Goal: Task Accomplishment & Management: Manage account settings

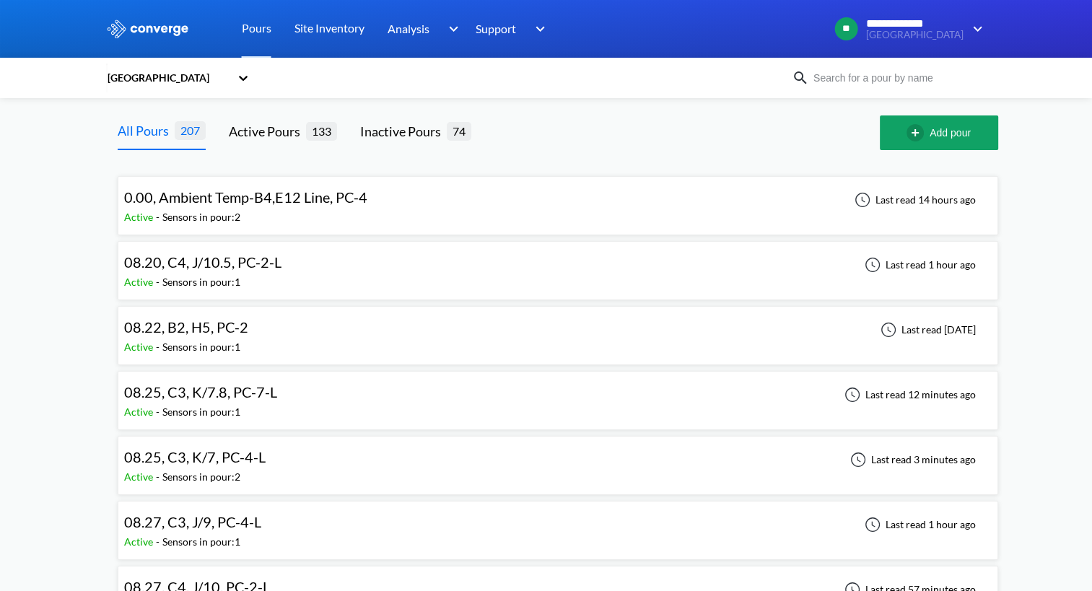
click at [220, 261] on span "08.20, C4, J/10.5, PC-2-L" at bounding box center [202, 261] width 157 height 17
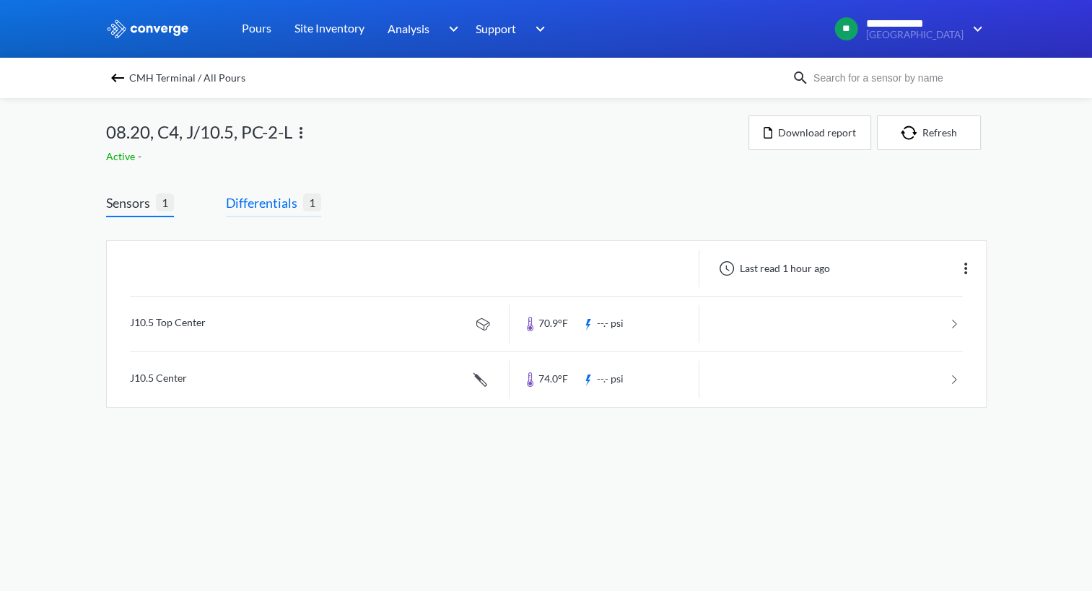
click at [253, 201] on span "Differentials" at bounding box center [264, 203] width 77 height 20
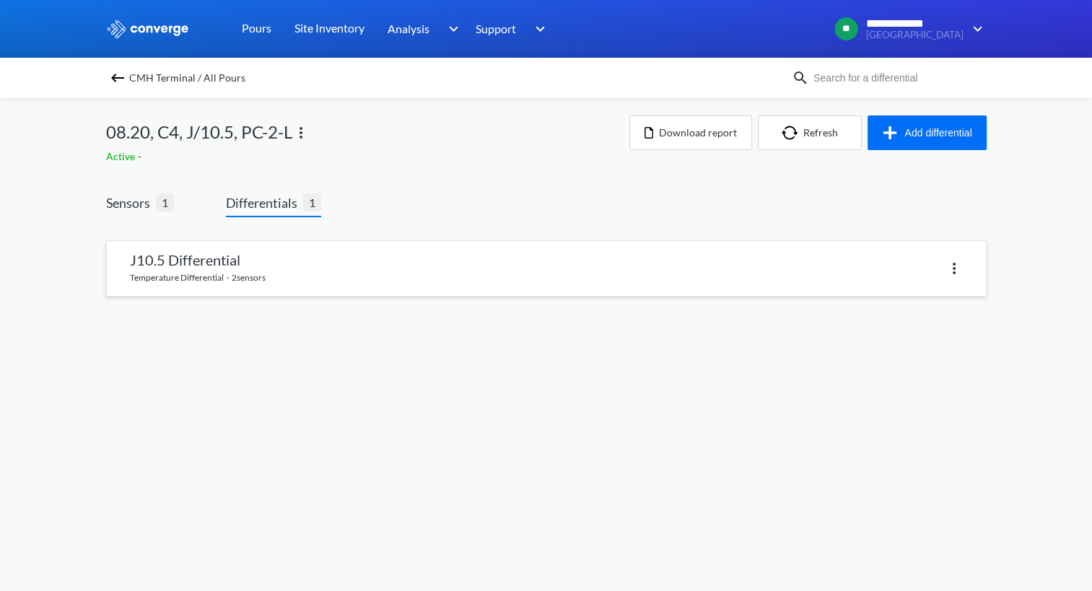
click at [267, 267] on link at bounding box center [546, 268] width 879 height 55
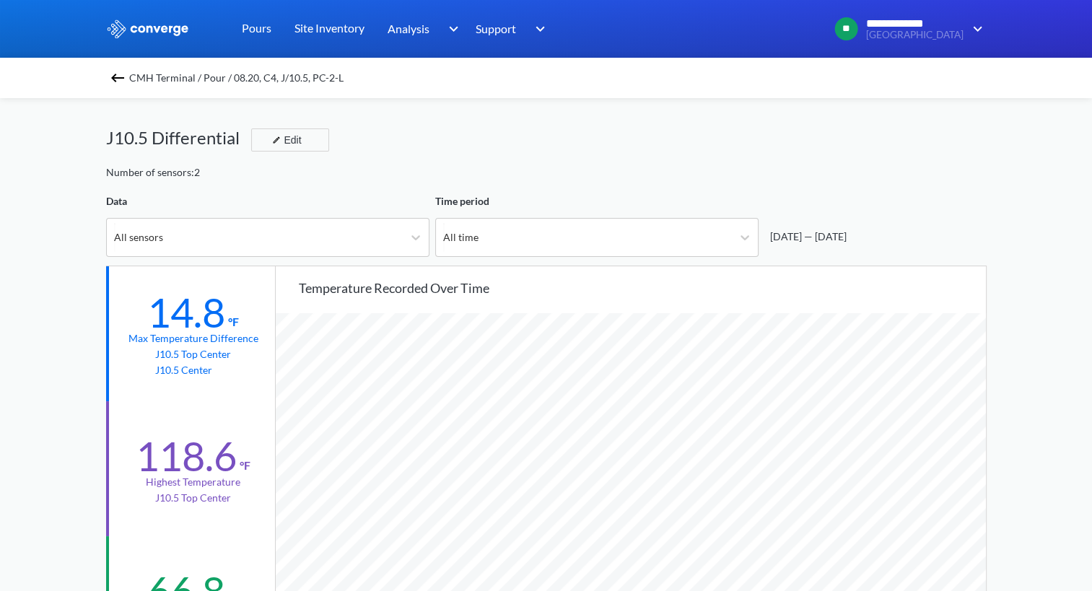
click at [122, 77] on img at bounding box center [117, 77] width 17 height 17
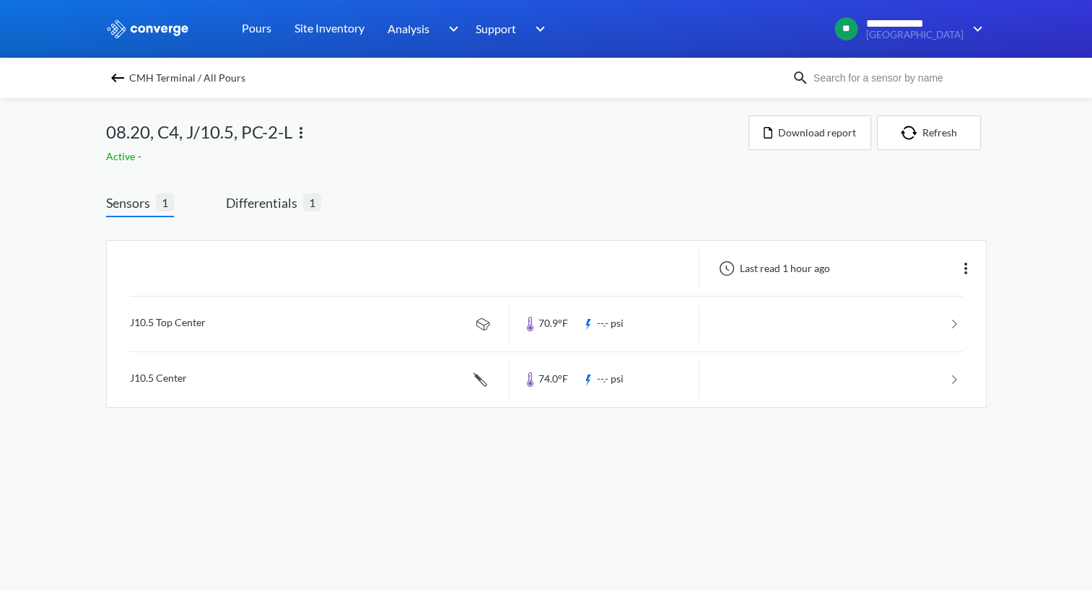
click at [299, 134] on img at bounding box center [300, 132] width 17 height 17
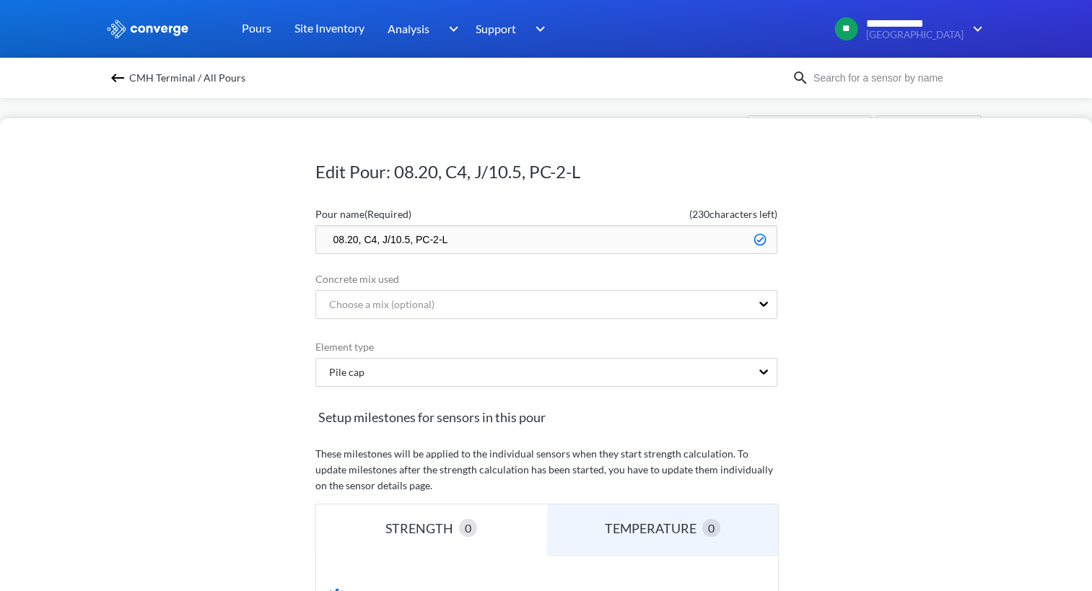
click at [332, 232] on input "08.20, C4, J/10.5, PC-2-L" at bounding box center [546, 239] width 462 height 29
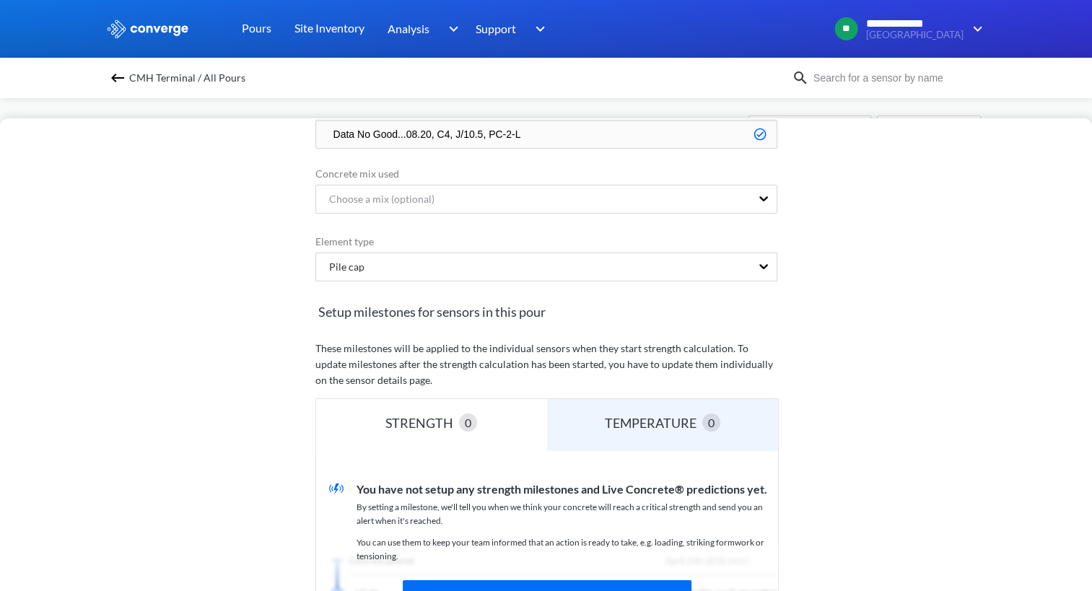
scroll to position [357, 0]
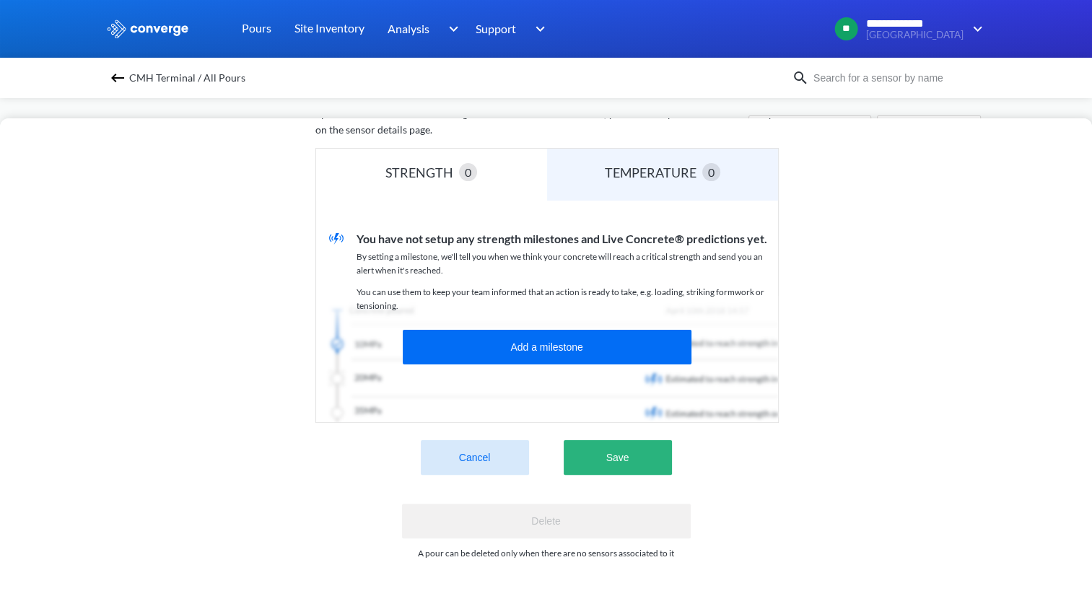
type input "Data No Good...08.20, C4, J/10.5, PC-2-L"
click at [646, 452] on button "Save" at bounding box center [617, 457] width 108 height 35
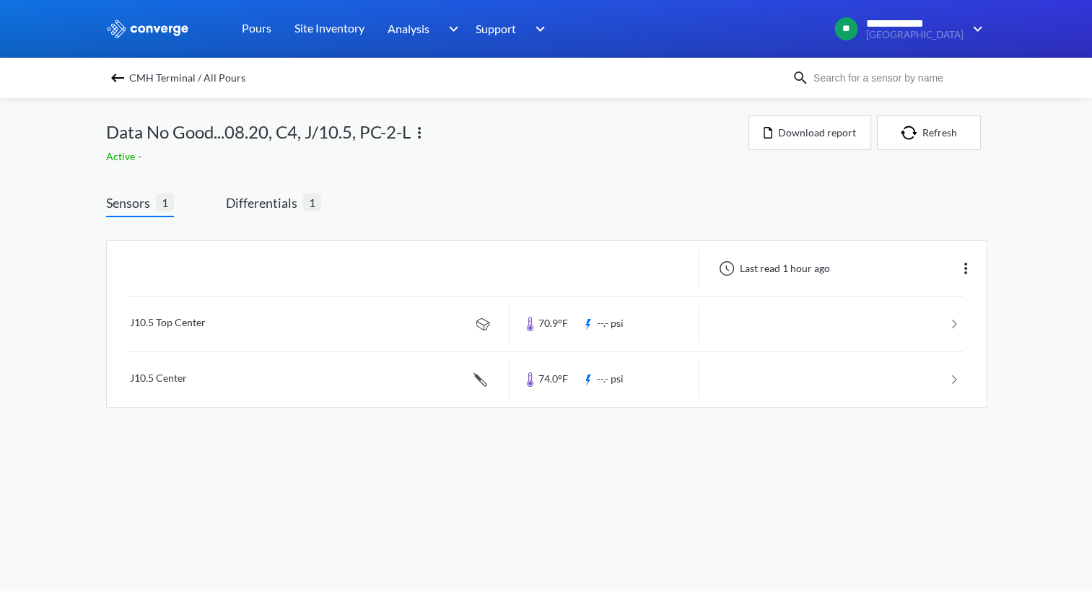
click at [123, 76] on img at bounding box center [117, 77] width 17 height 17
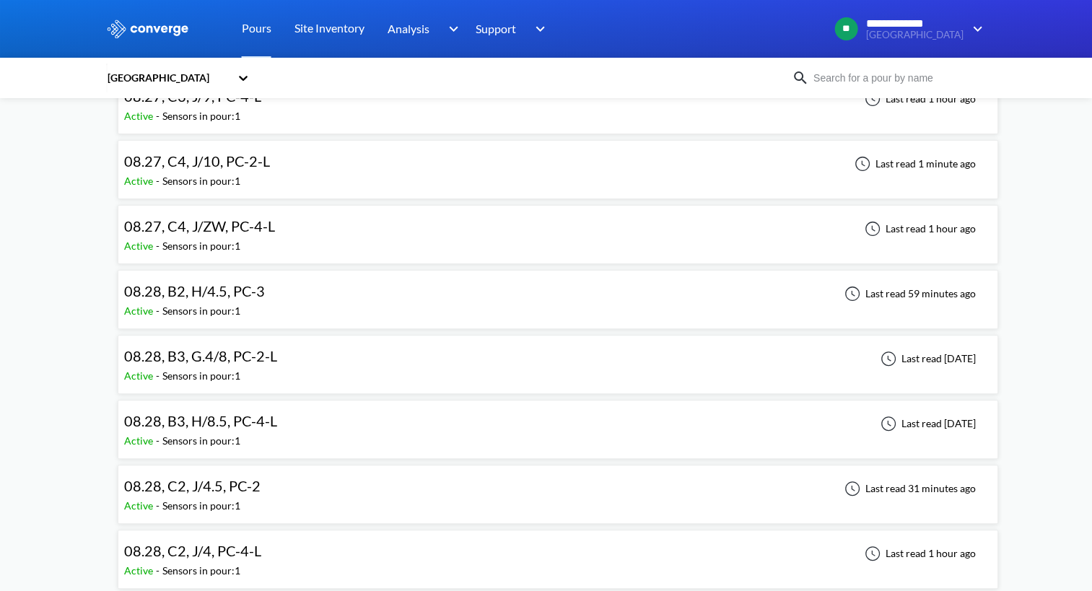
scroll to position [433, 0]
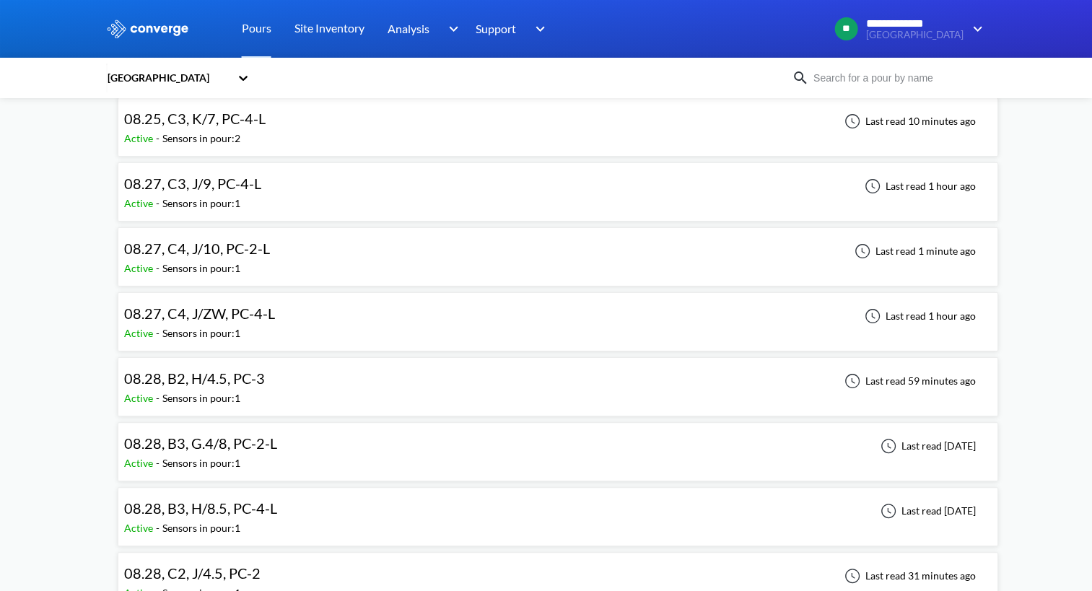
scroll to position [361, 0]
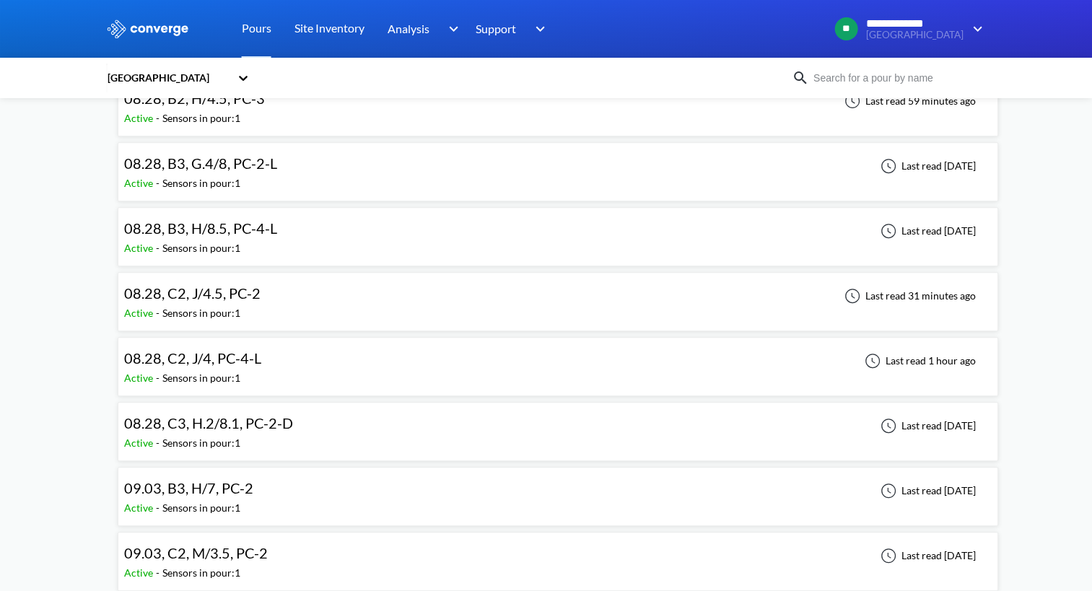
scroll to position [577, 0]
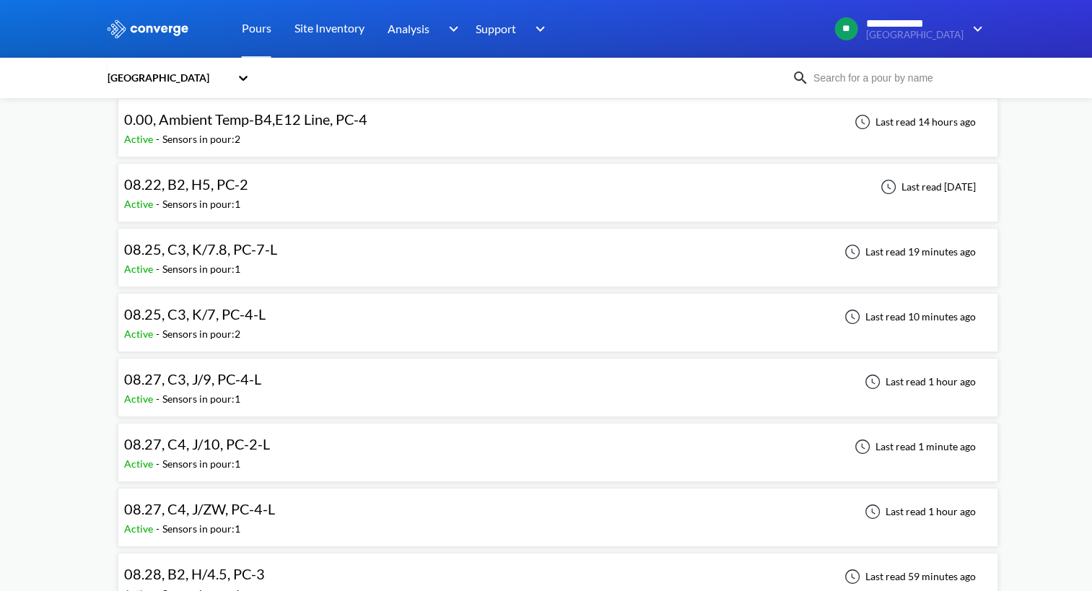
scroll to position [0, 0]
